Goal: Transaction & Acquisition: Purchase product/service

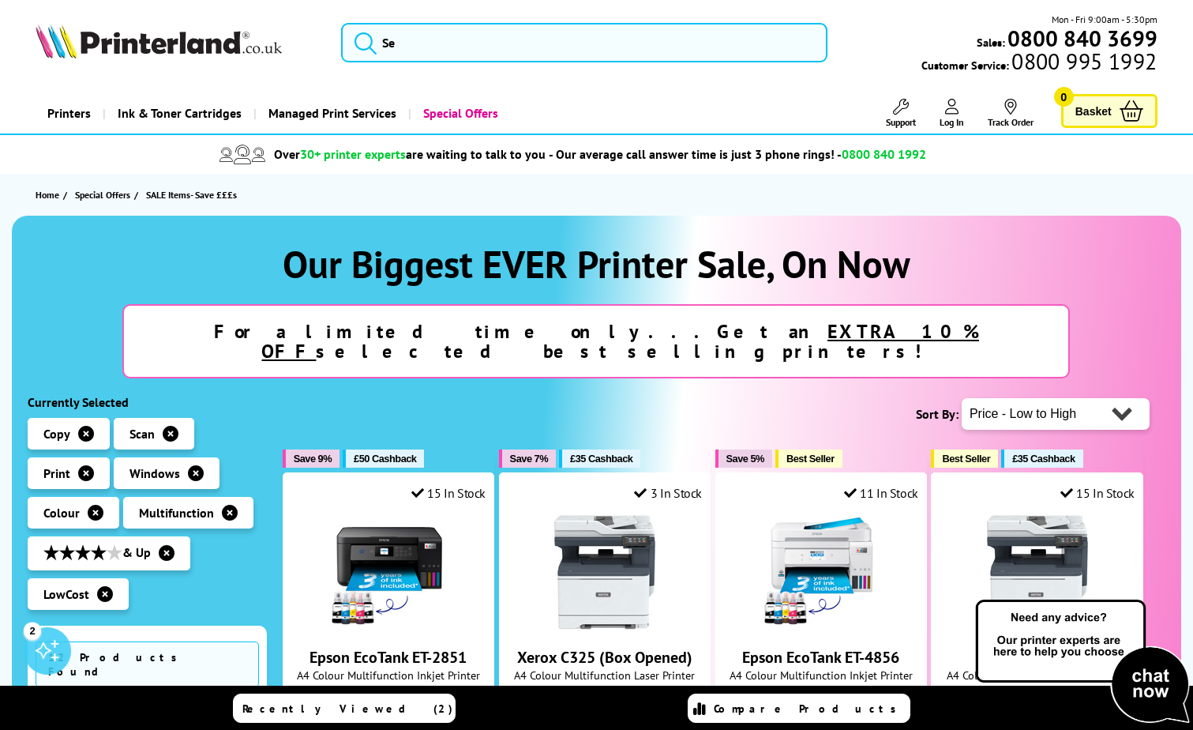
click at [78, 426] on icon "button" at bounding box center [86, 434] width 16 height 16
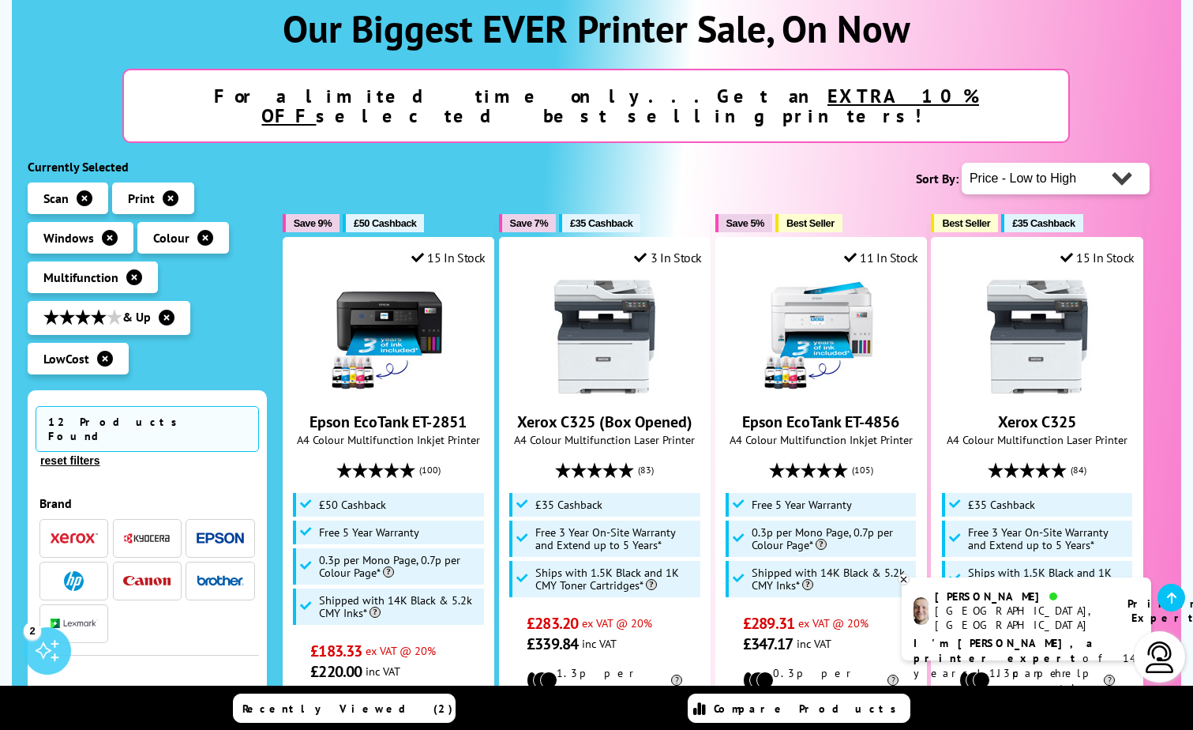
click at [104, 453] on button "reset filters" at bounding box center [70, 460] width 69 height 14
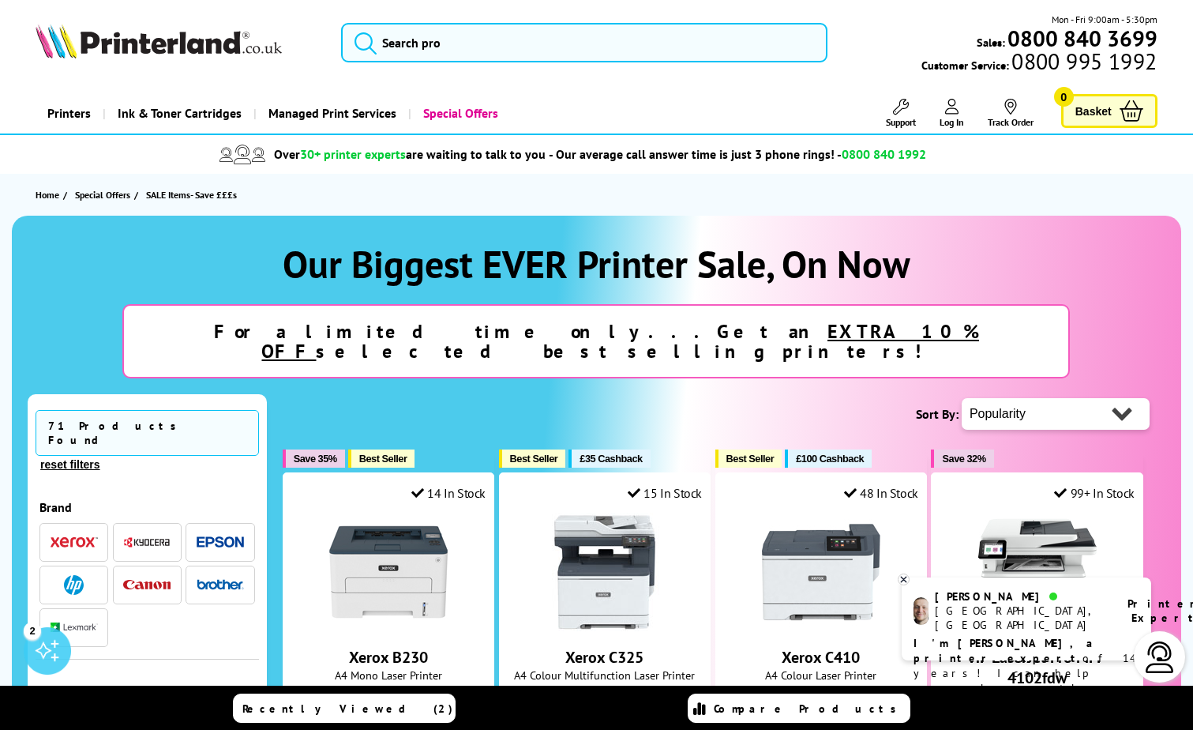
click at [152, 580] on img "button" at bounding box center [146, 585] width 47 height 10
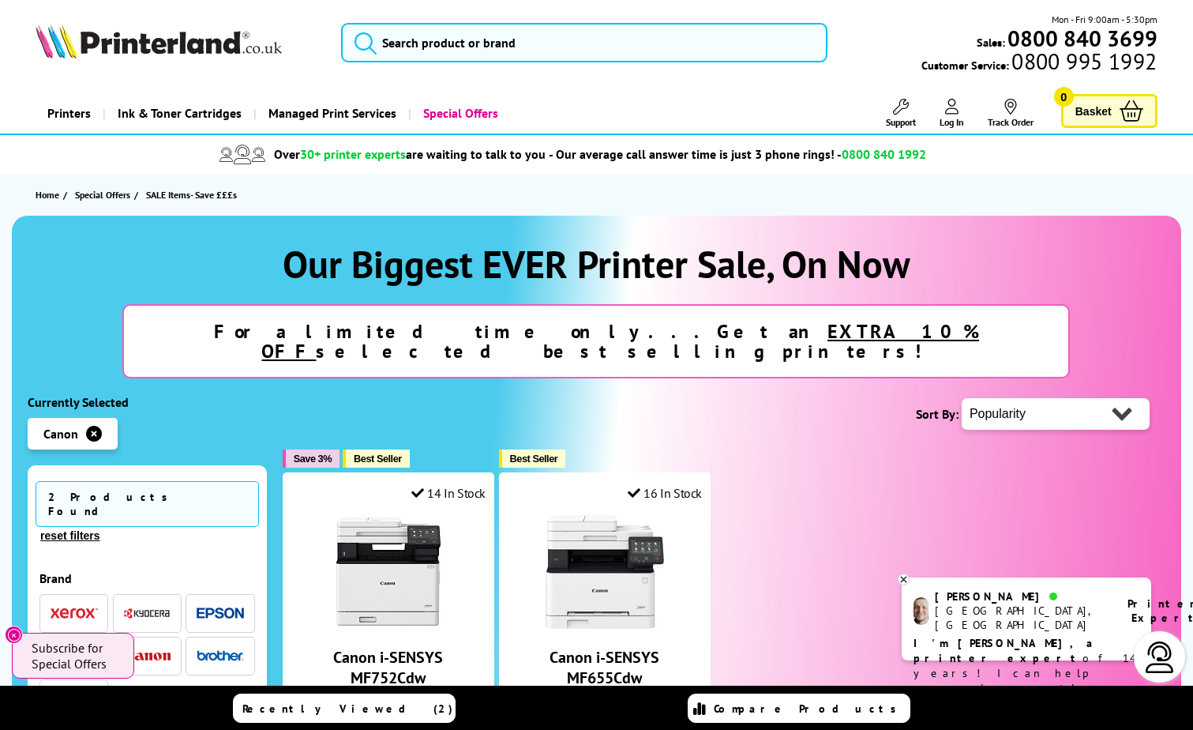
click at [64, 110] on link "Printers" at bounding box center [69, 113] width 67 height 40
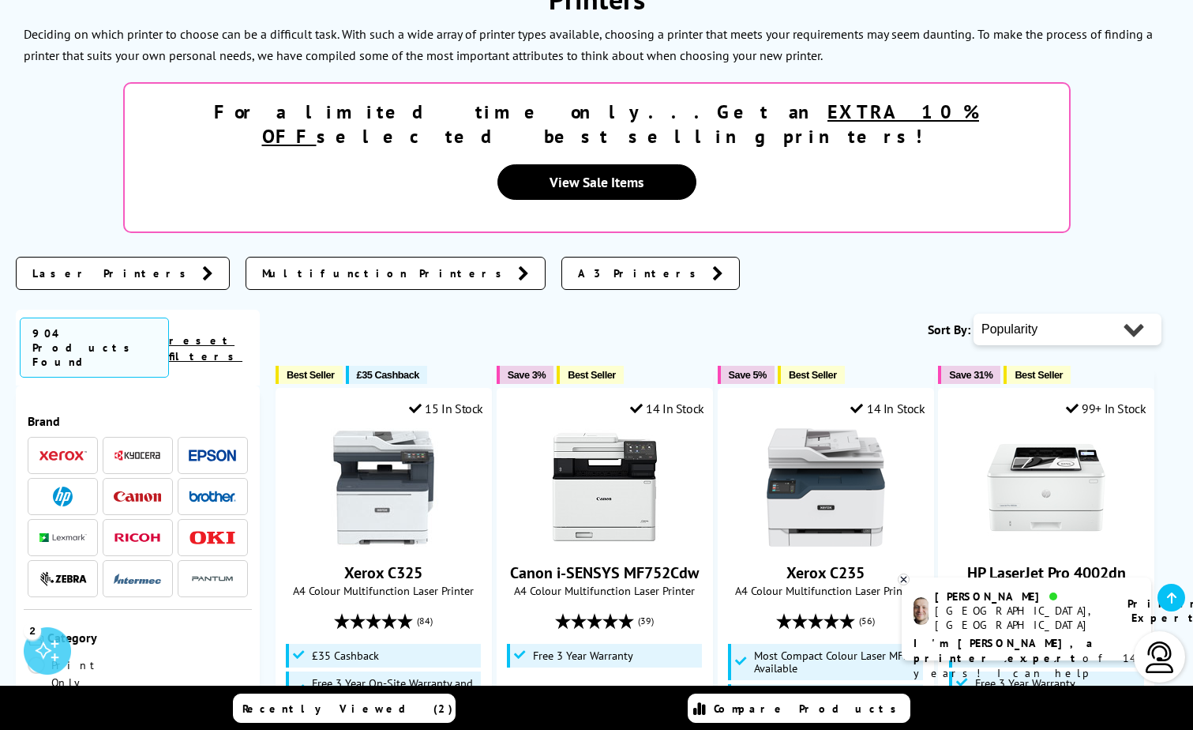
scroll to position [1, 0]
click at [130, 490] on img at bounding box center [137, 495] width 47 height 10
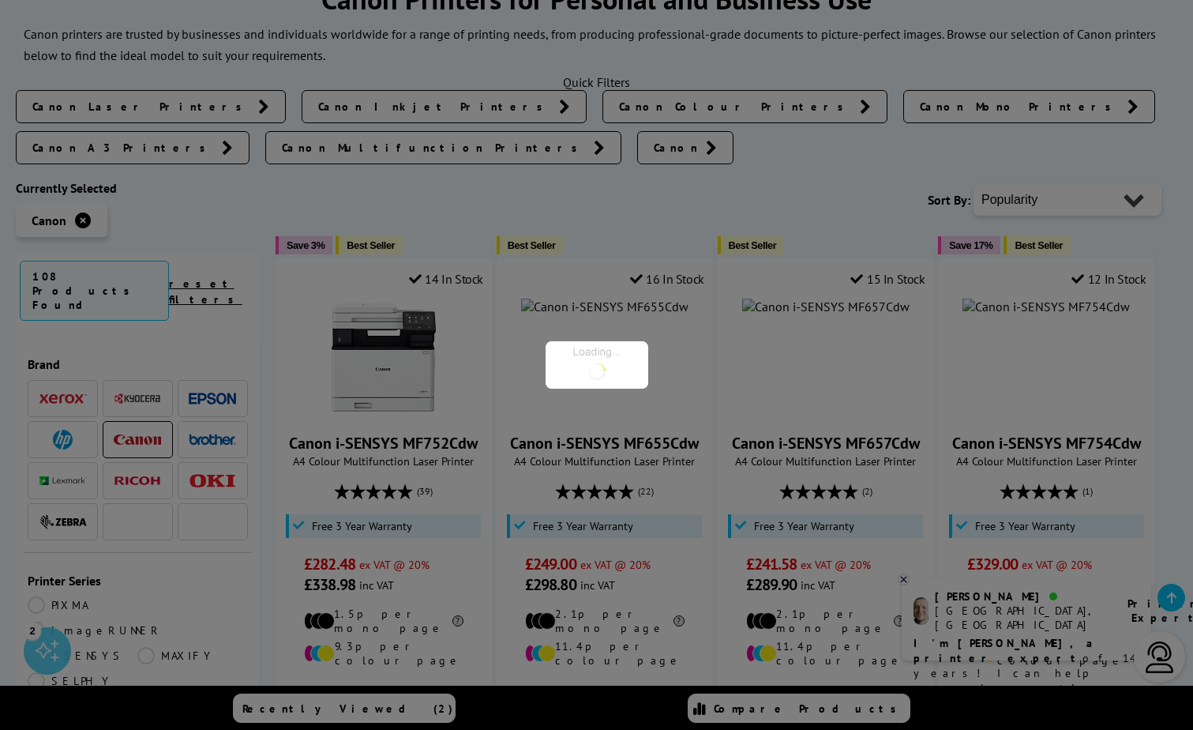
scroll to position [1, 0]
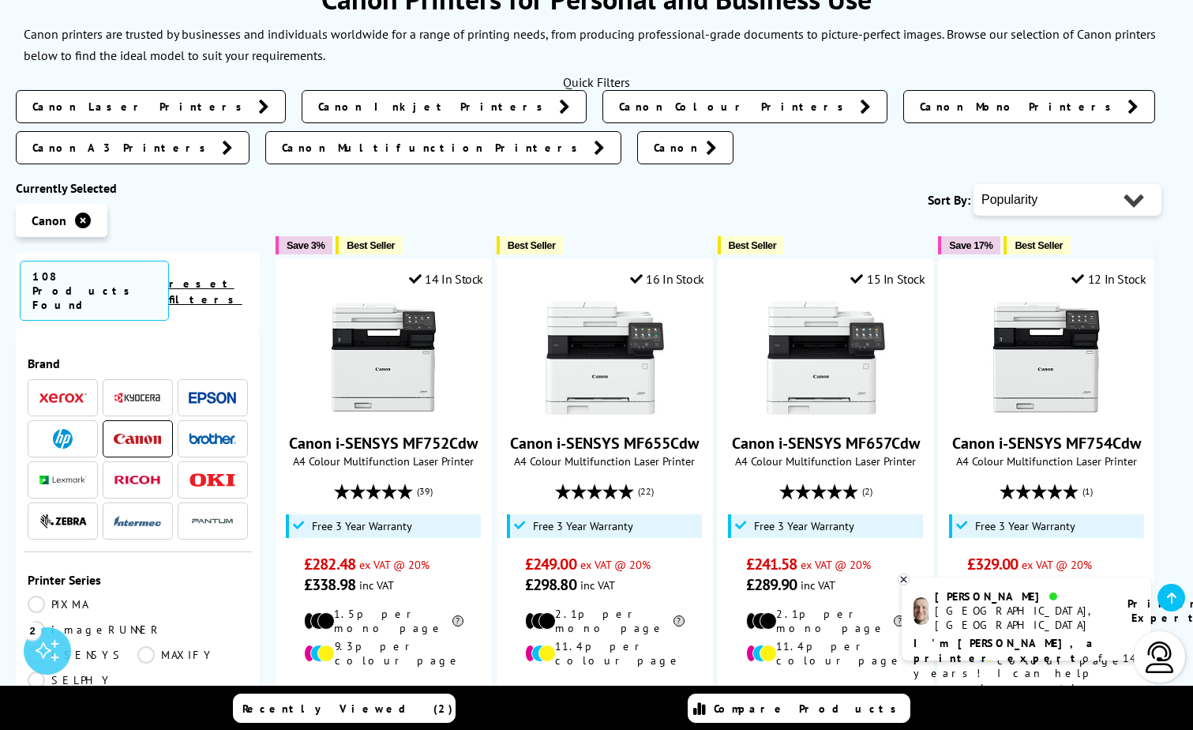
click at [149, 646] on link "MAXIFY" at bounding box center [192, 654] width 110 height 17
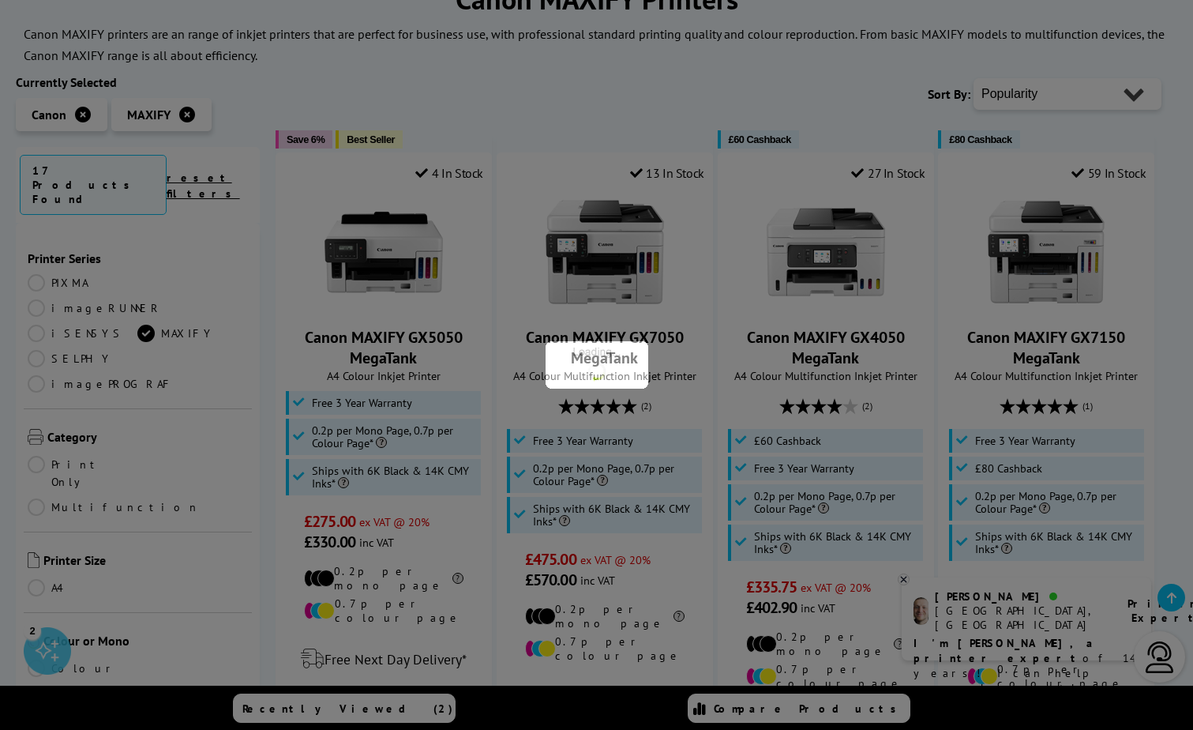
scroll to position [1, 0]
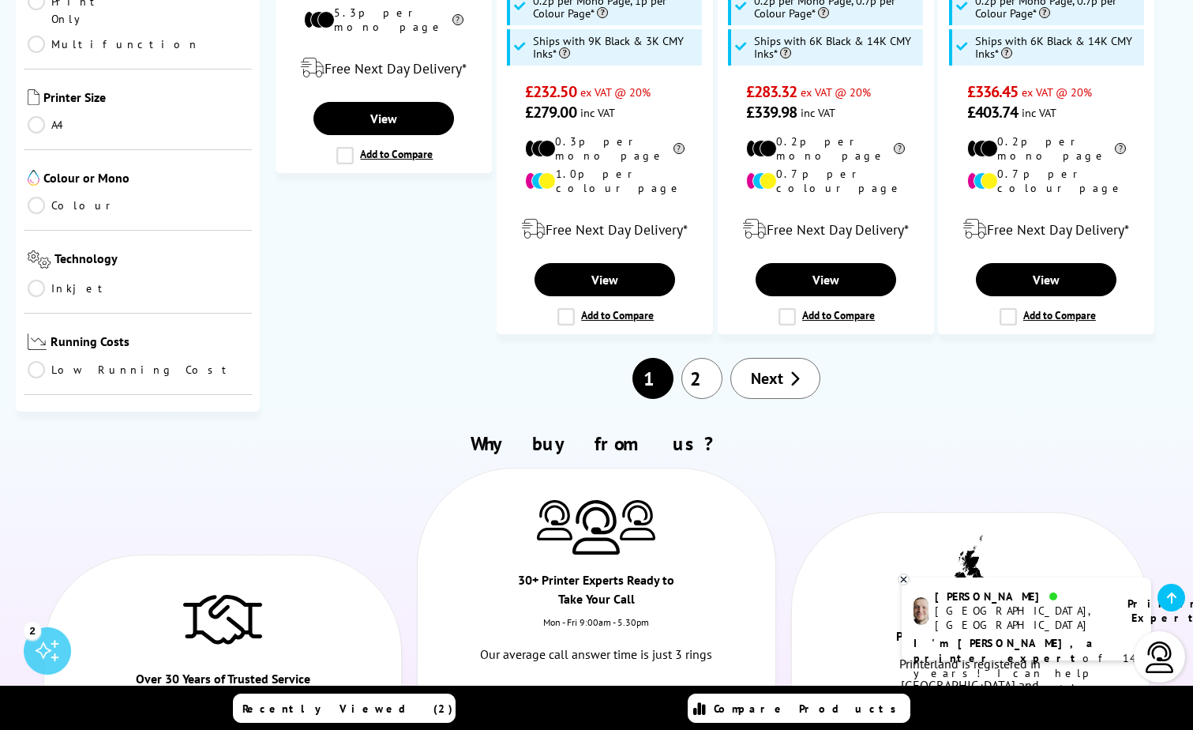
click at [783, 358] on link "Next" at bounding box center [775, 378] width 90 height 41
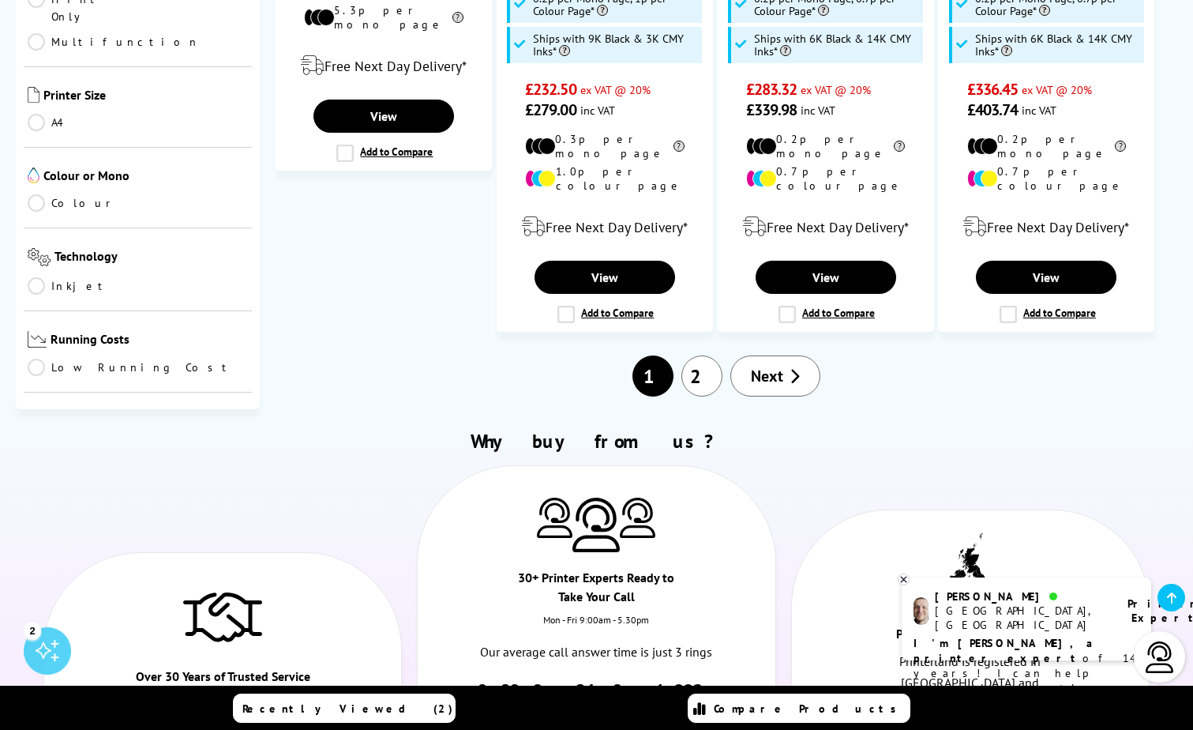
scroll to position [2128, 0]
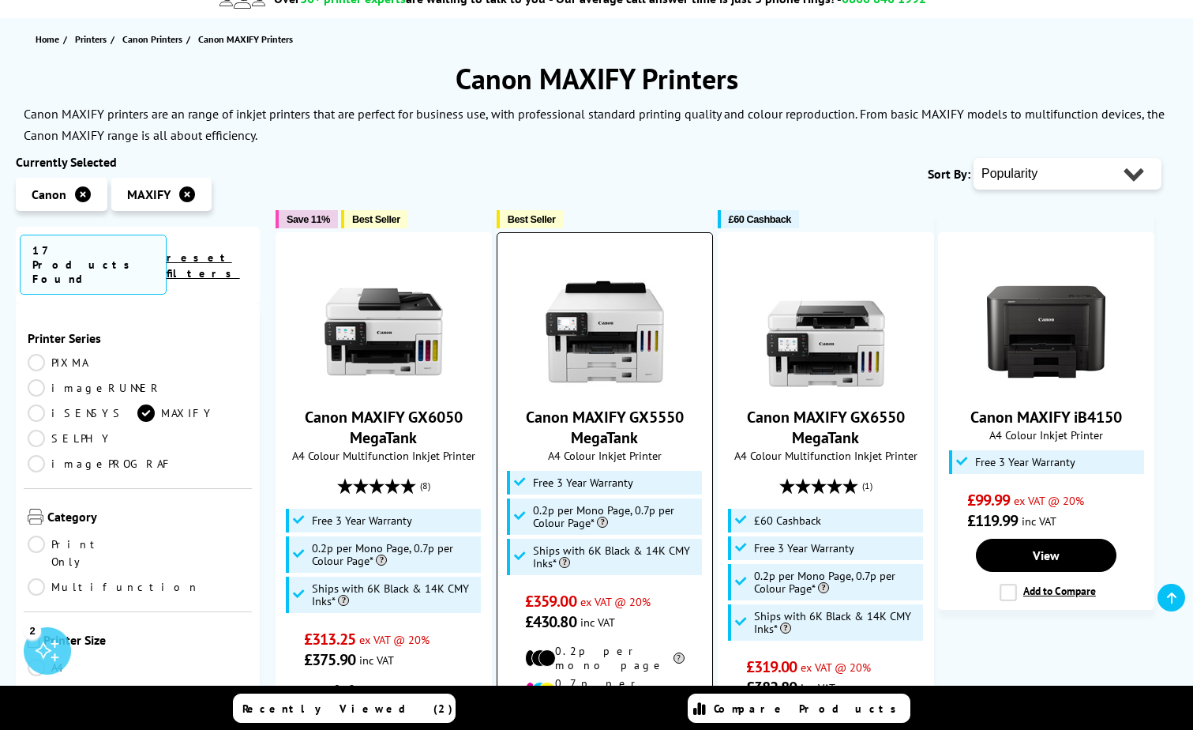
click at [610, 349] on img at bounding box center [605, 331] width 118 height 118
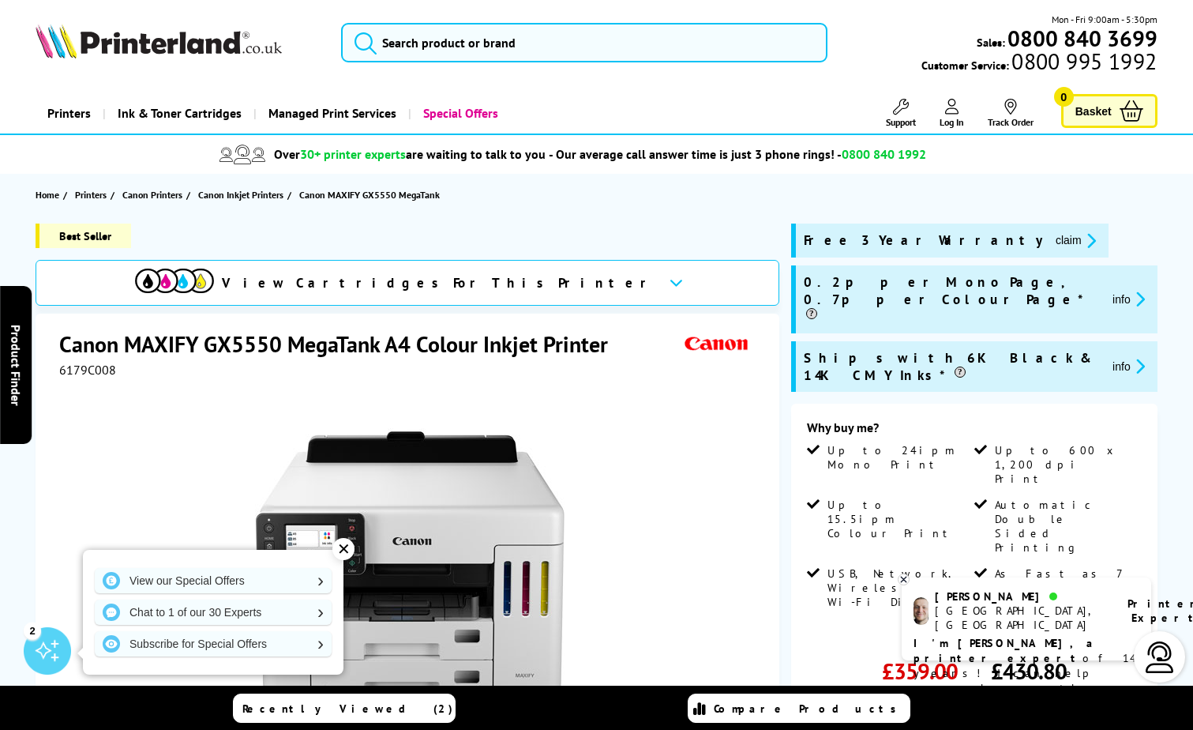
click at [471, 282] on span "View Cartridges For This Printer" at bounding box center [439, 282] width 434 height 17
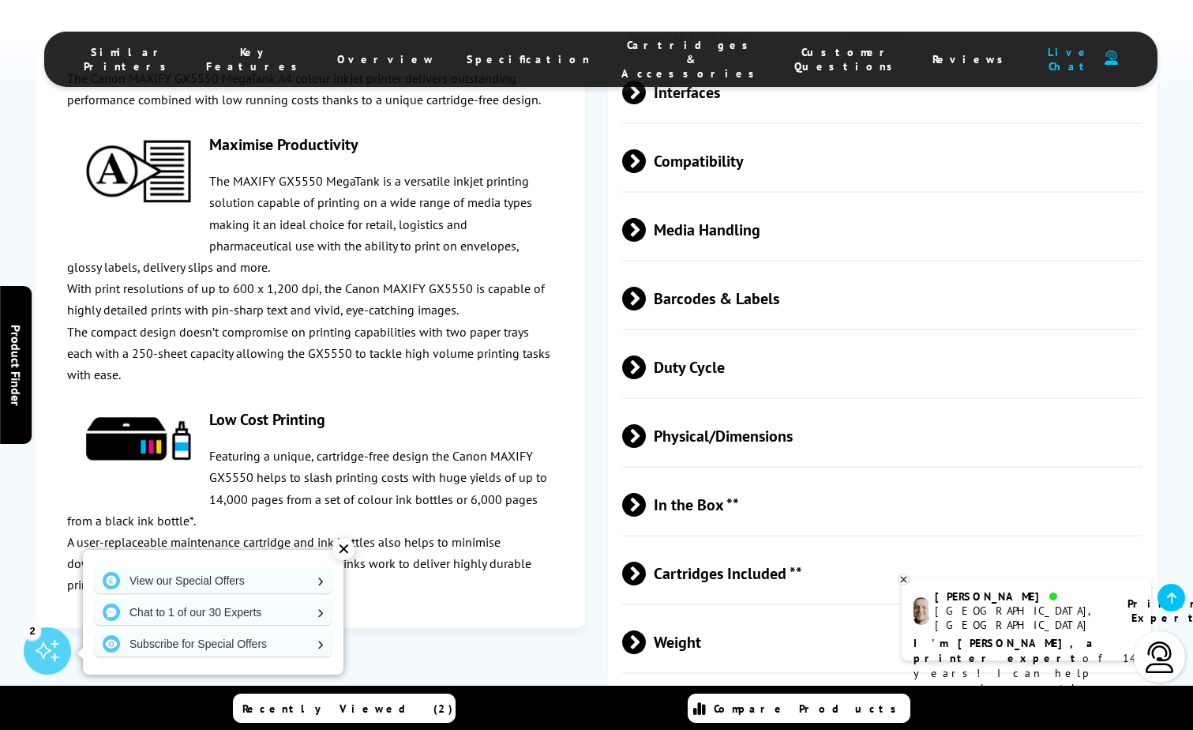
scroll to position [3681, 0]
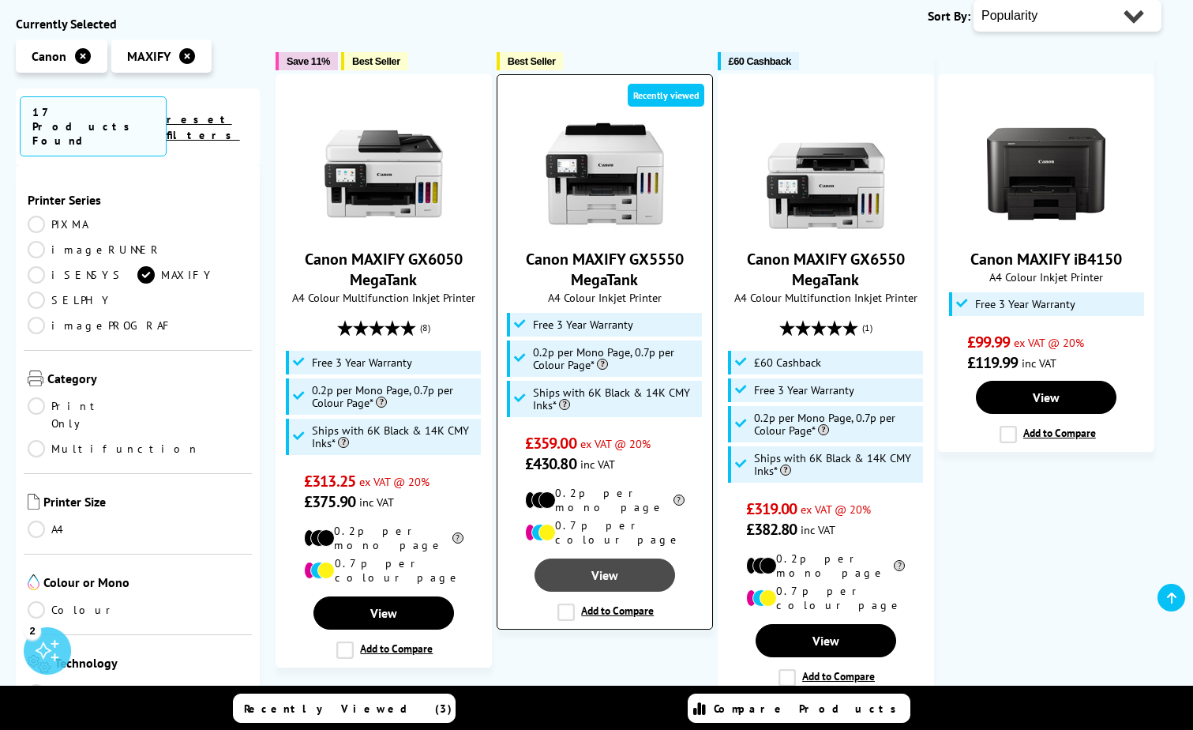
scroll to position [314, 0]
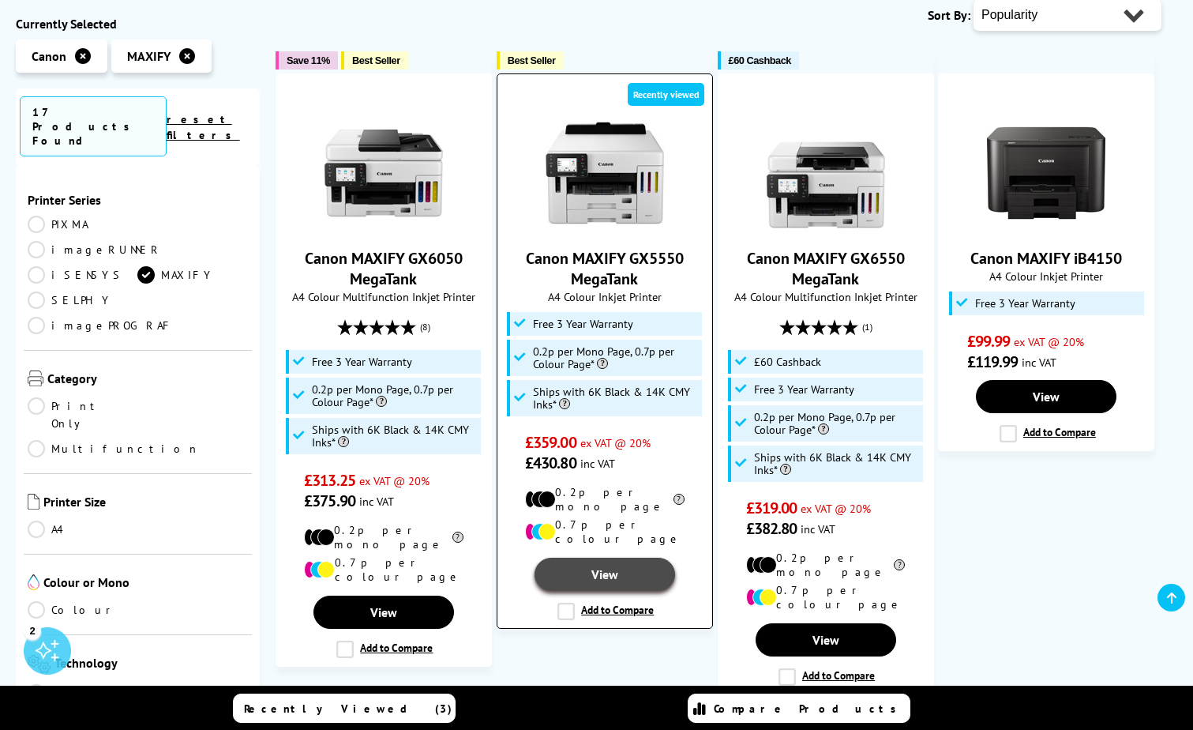
click at [605, 558] on link "View" at bounding box center [605, 574] width 141 height 33
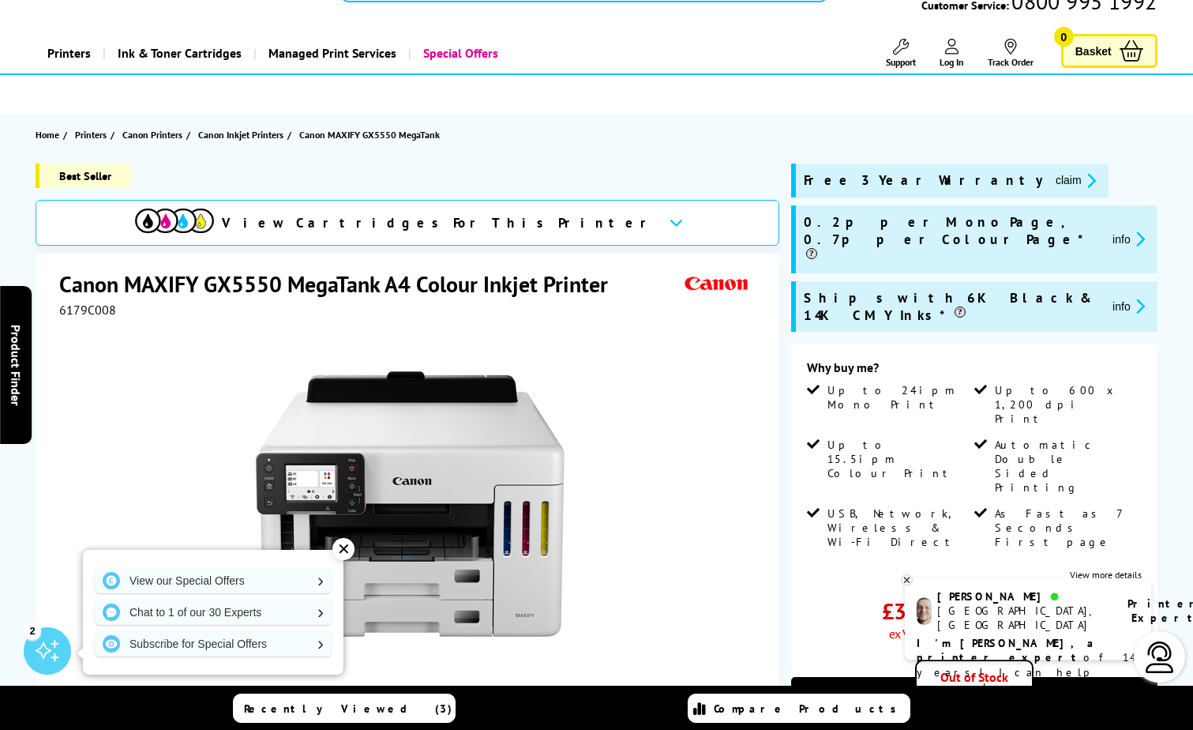
scroll to position [61, 0]
